Goal: Task Accomplishment & Management: Complete application form

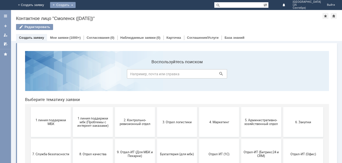
click at [76, 6] on div "Создать" at bounding box center [63, 5] width 26 height 6
click at [89, 17] on link "Заявка" at bounding box center [70, 15] width 38 height 6
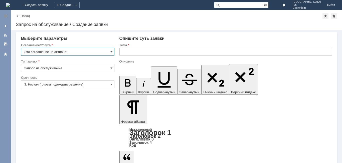
click at [142, 53] on input "text" at bounding box center [226, 52] width 213 height 8
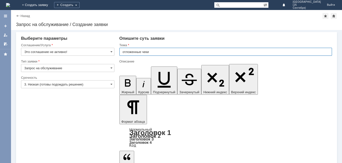
type input "отложенные чеки"
click at [82, 54] on input "Это соглашение не активно!" at bounding box center [67, 52] width 93 height 8
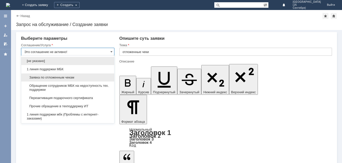
click at [80, 77] on span "Заявка по отложенным чекам" at bounding box center [67, 78] width 87 height 4
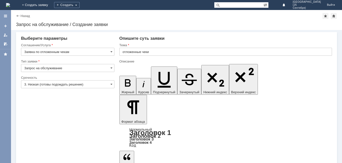
type input "Заявка по отложенным чекам"
click at [79, 68] on input "Запрос на обслуживание" at bounding box center [67, 68] width 93 height 8
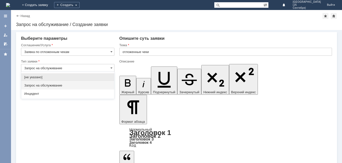
click at [82, 67] on input "Запрос на обслуживание" at bounding box center [67, 68] width 93 height 8
click at [87, 62] on div "Тип заявки" at bounding box center [67, 61] width 92 height 3
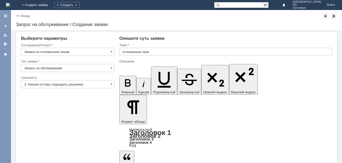
type input "Запрос на обслуживание"
click at [89, 85] on input "3. Низкая (готовы подождать решение)" at bounding box center [67, 84] width 93 height 8
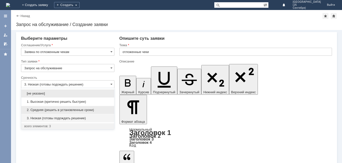
click at [86, 109] on span "2. Средняя (решить в установленные сроки)" at bounding box center [67, 110] width 87 height 4
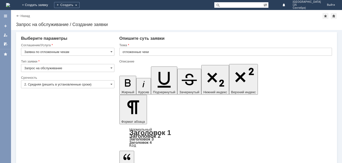
type input "2. Средняя (решить в установленные сроки)"
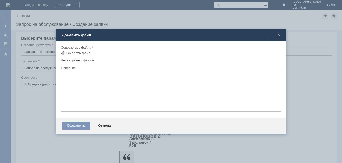
click at [81, 57] on div "Нет выбранных файлов" at bounding box center [171, 60] width 221 height 6
click at [82, 55] on div "Выбрать файл" at bounding box center [78, 53] width 24 height 4
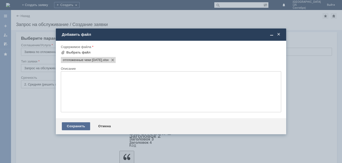
click at [72, 130] on div "Сохранить" at bounding box center [76, 127] width 28 height 8
